Goal: Find contact information: Find contact information

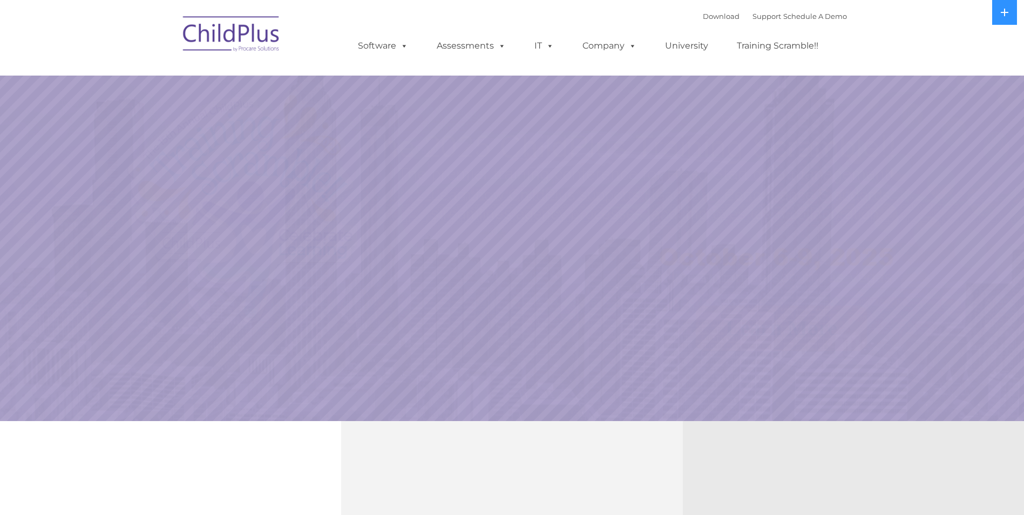
select select "MEDIUM"
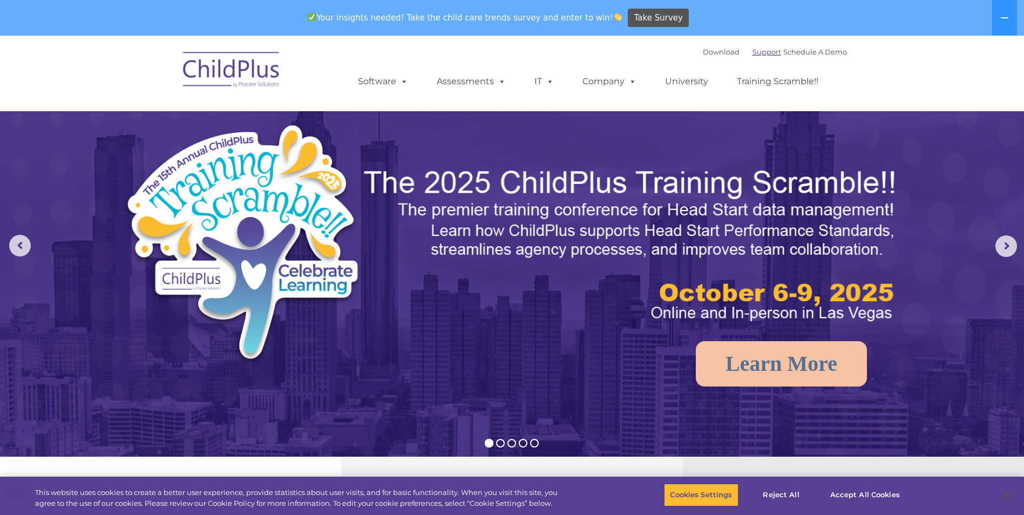
click at [765, 52] on link "Support" at bounding box center [766, 51] width 29 height 9
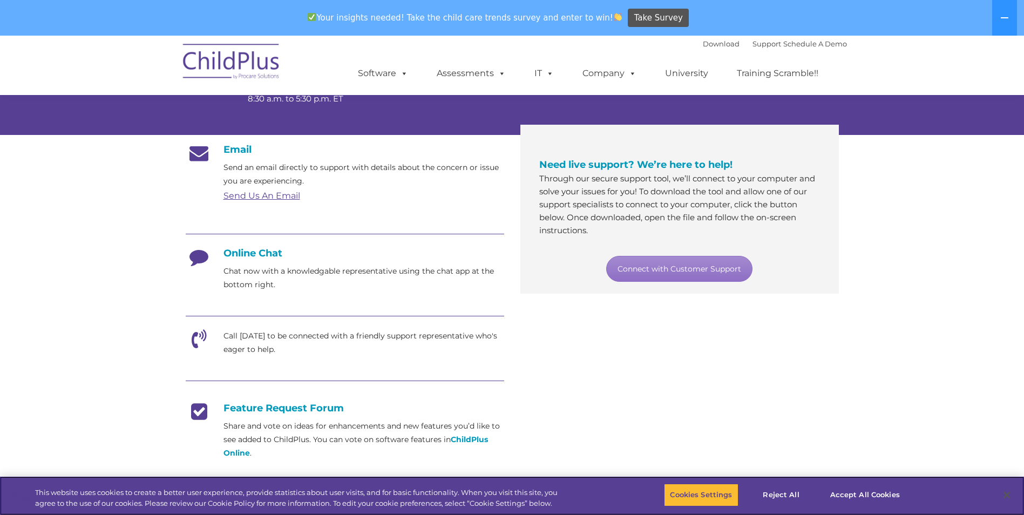
scroll to position [150, 0]
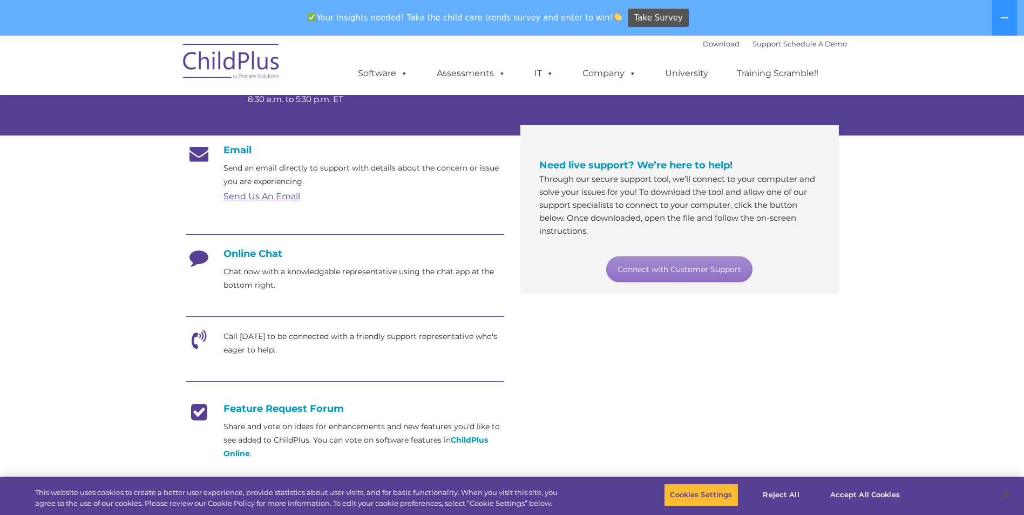
drag, startPoint x: 207, startPoint y: 345, endPoint x: 202, endPoint y: 338, distance: 8.7
click at [206, 344] on icon at bounding box center [199, 343] width 27 height 27
click at [202, 338] on icon at bounding box center [199, 343] width 27 height 27
click at [579, 363] on div "Email Send an email directly to support with details about the concern or issue…" at bounding box center [512, 352] width 669 height 433
click at [402, 338] on p "Call [DATE] to be connected with a friendly support representative who's eager …" at bounding box center [363, 343] width 281 height 27
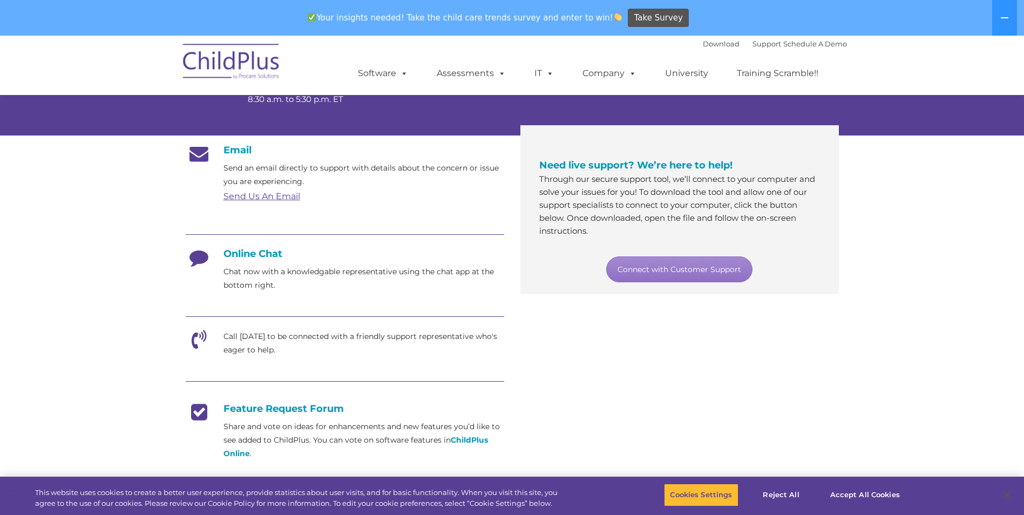
click at [402, 338] on p "Call [DATE] to be connected with a friendly support representative who's eager …" at bounding box center [363, 343] width 281 height 27
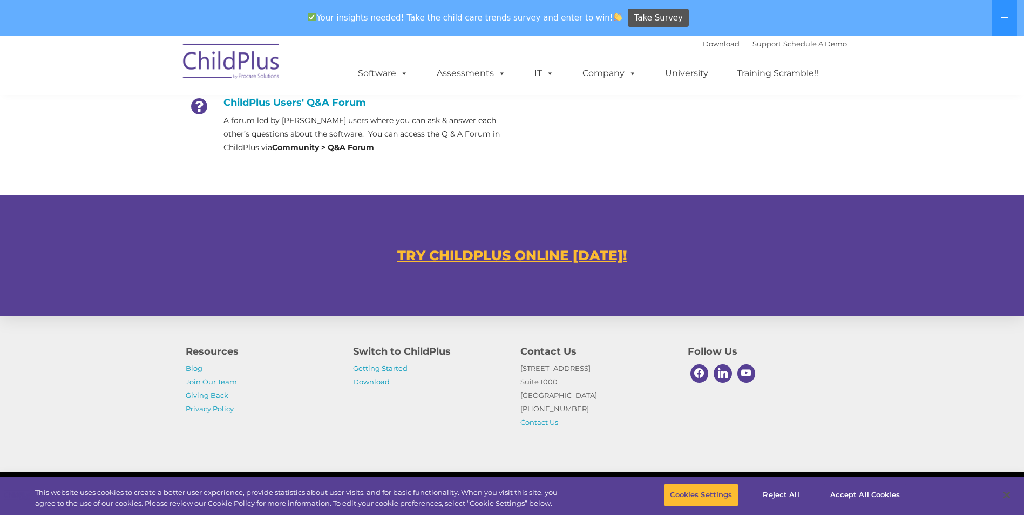
scroll to position [583, 0]
